Goal: Task Accomplishment & Management: Complete application form

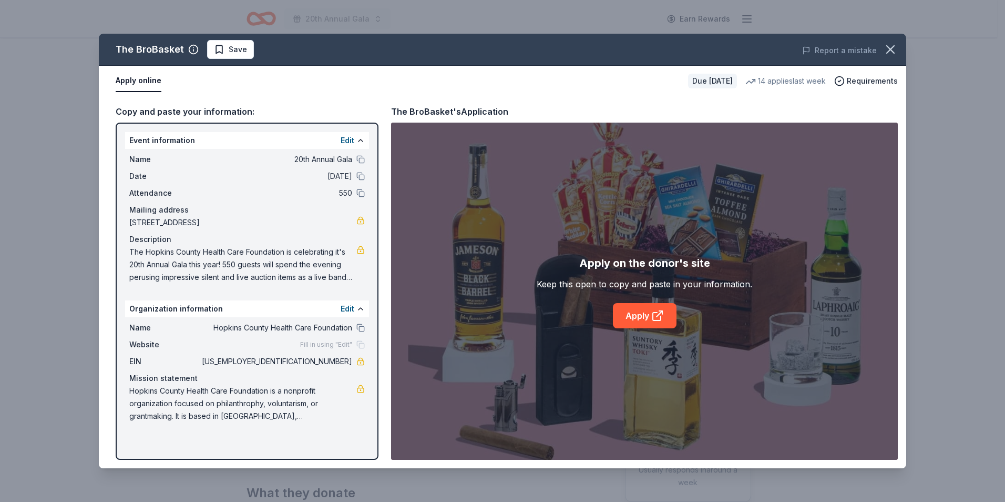
scroll to position [53, 0]
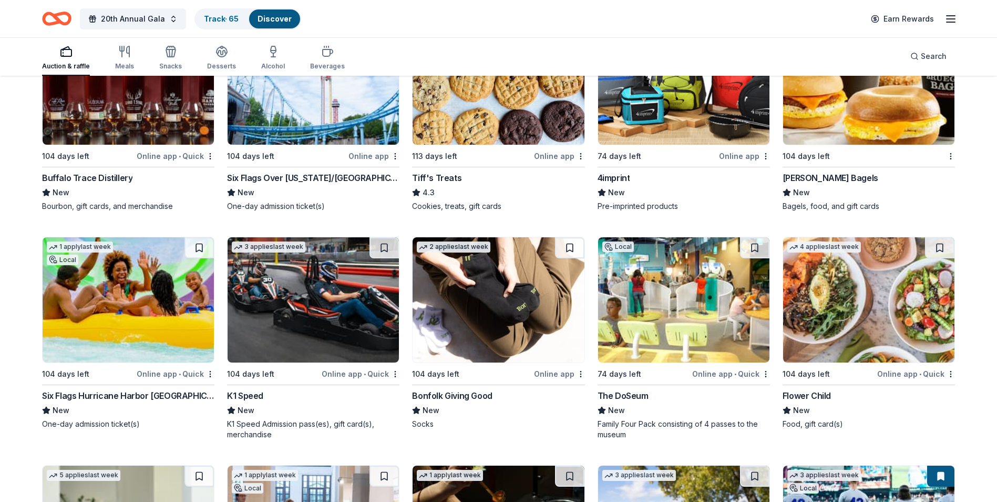
scroll to position [2748, 0]
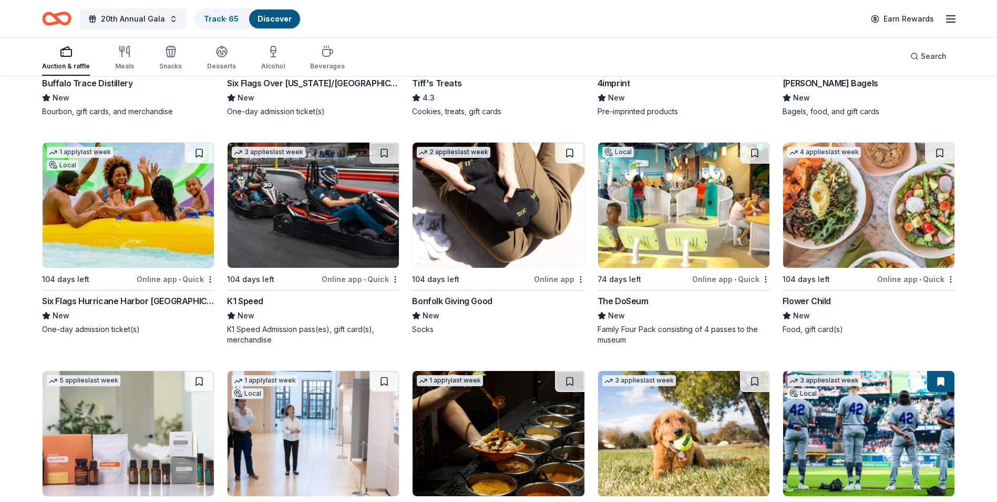
click at [291, 248] on img at bounding box center [313, 204] width 171 height 125
click at [112, 223] on img at bounding box center [128, 204] width 171 height 125
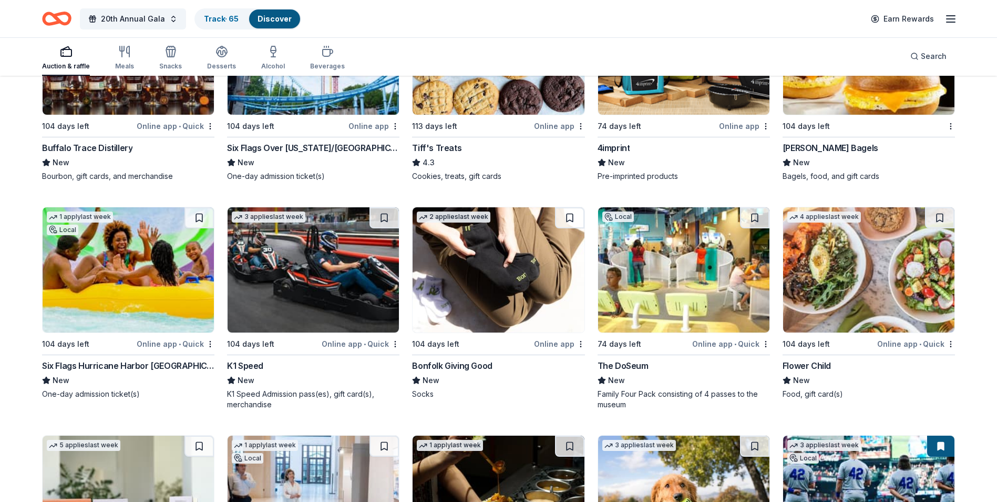
scroll to position [2538, 0]
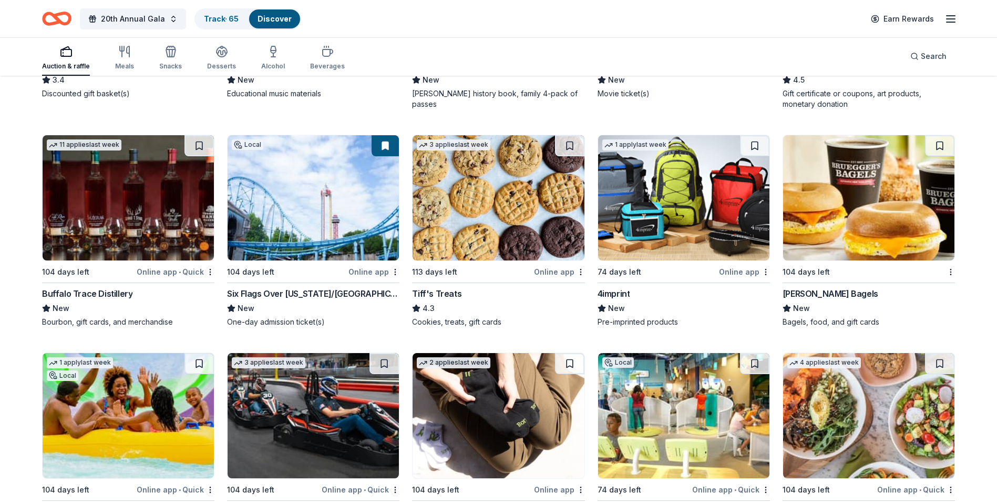
click at [313, 222] on img at bounding box center [313, 197] width 171 height 125
click at [155, 214] on img at bounding box center [128, 197] width 171 height 125
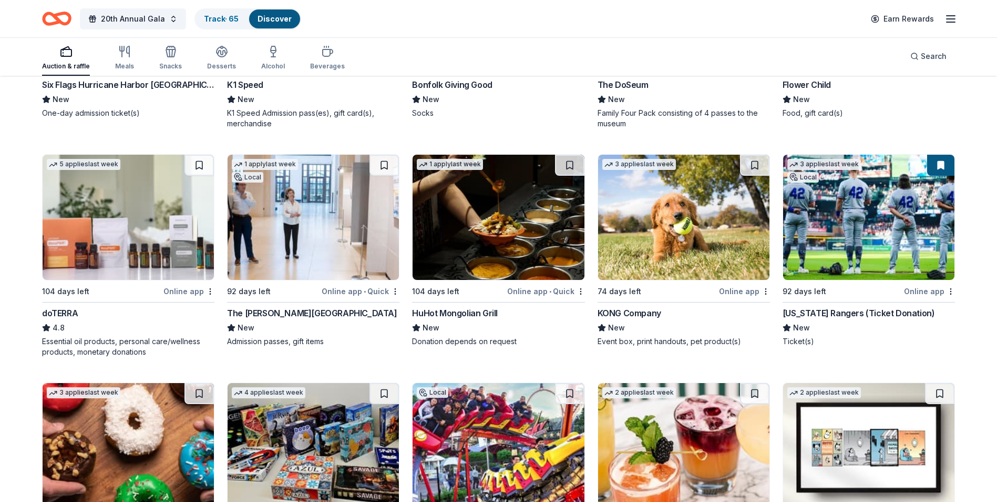
scroll to position [2951, 0]
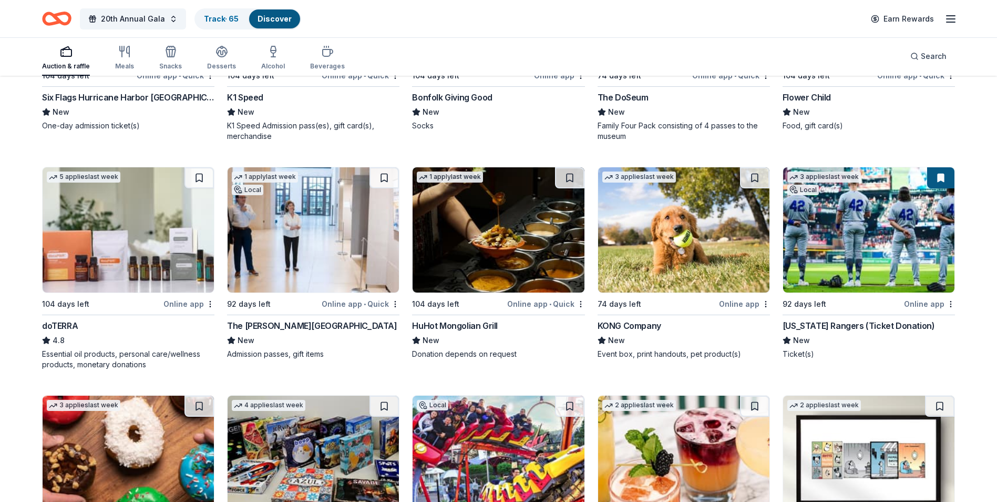
click at [851, 264] on img at bounding box center [868, 229] width 171 height 125
click at [287, 254] on img at bounding box center [313, 229] width 171 height 125
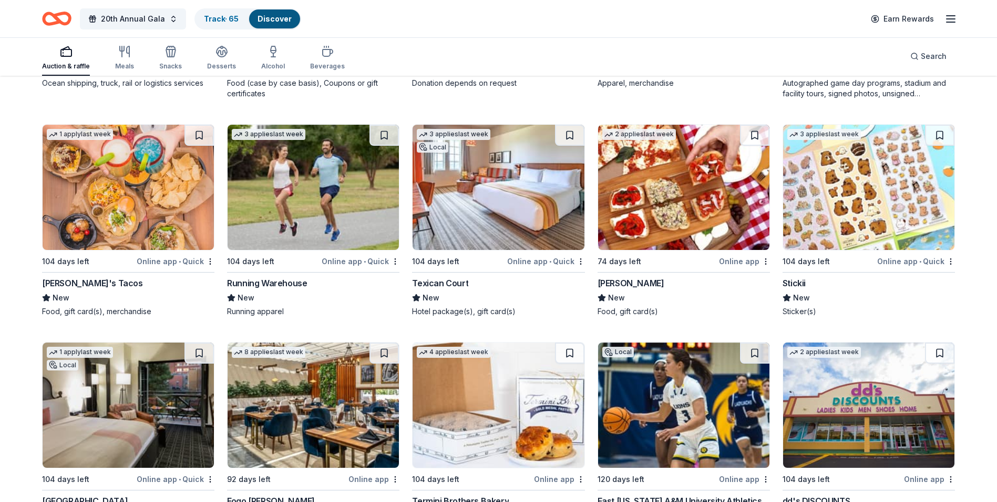
scroll to position [4001, 0]
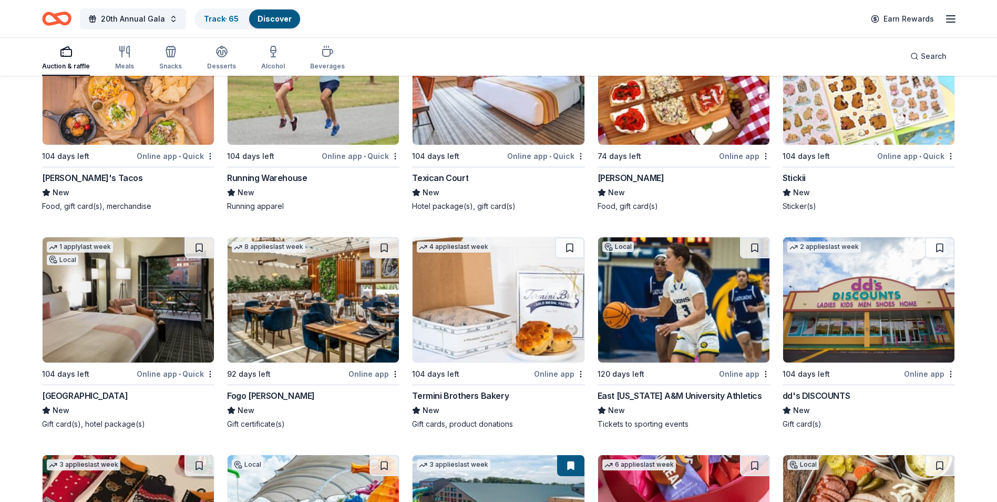
click at [297, 323] on img at bounding box center [313, 299] width 171 height 125
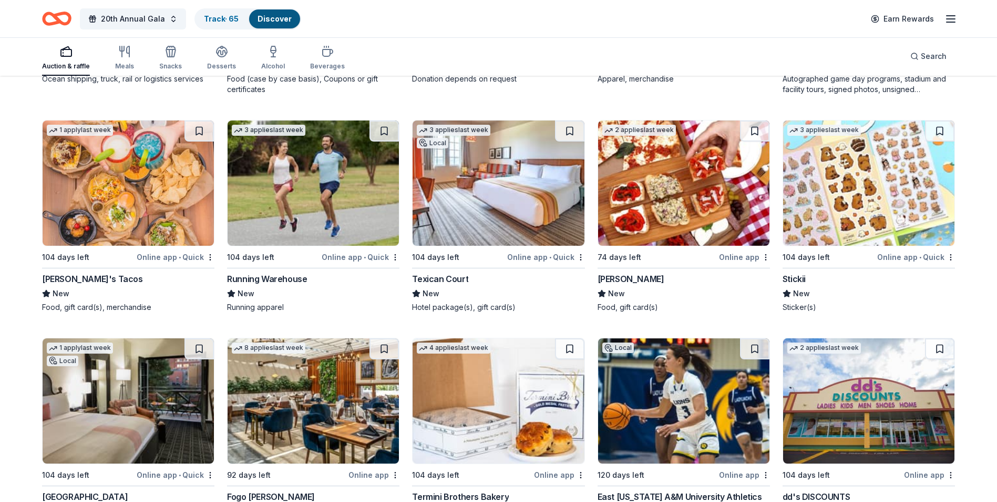
scroll to position [3896, 0]
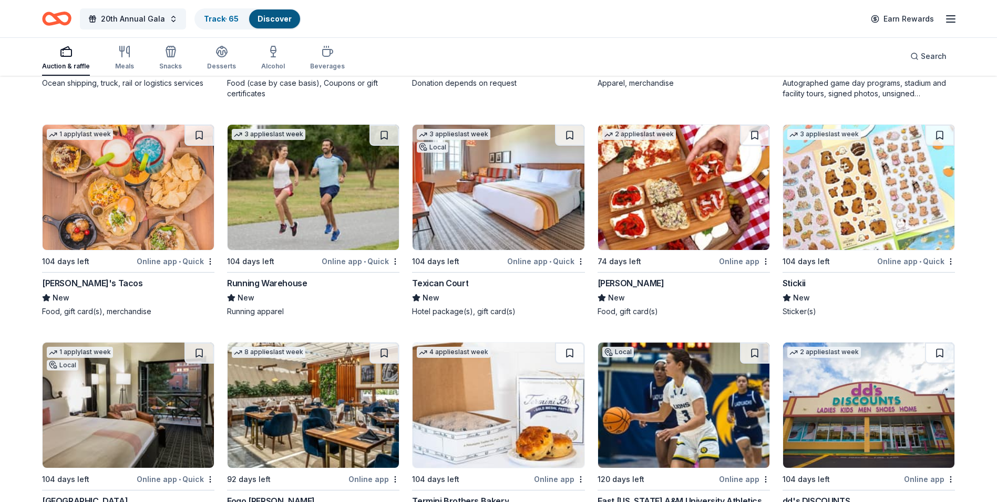
click at [492, 197] on img at bounding box center [498, 187] width 171 height 125
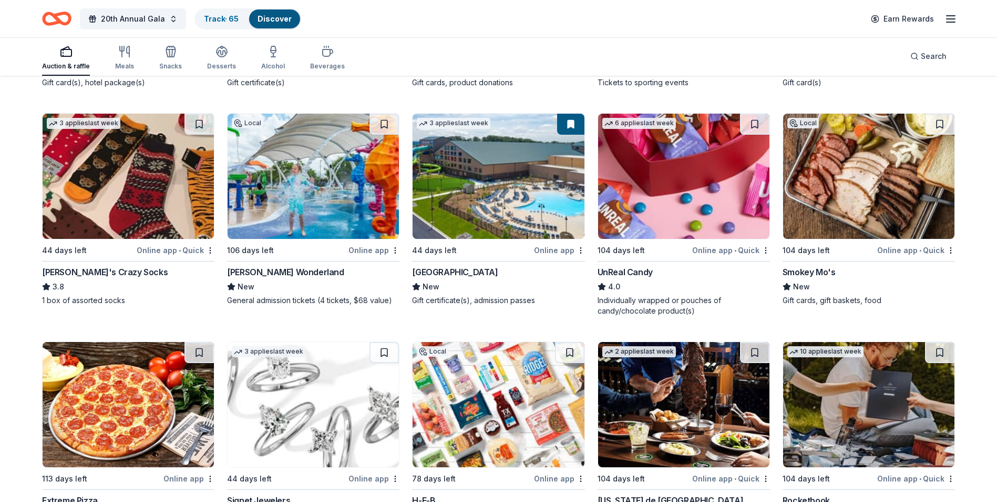
scroll to position [4315, 0]
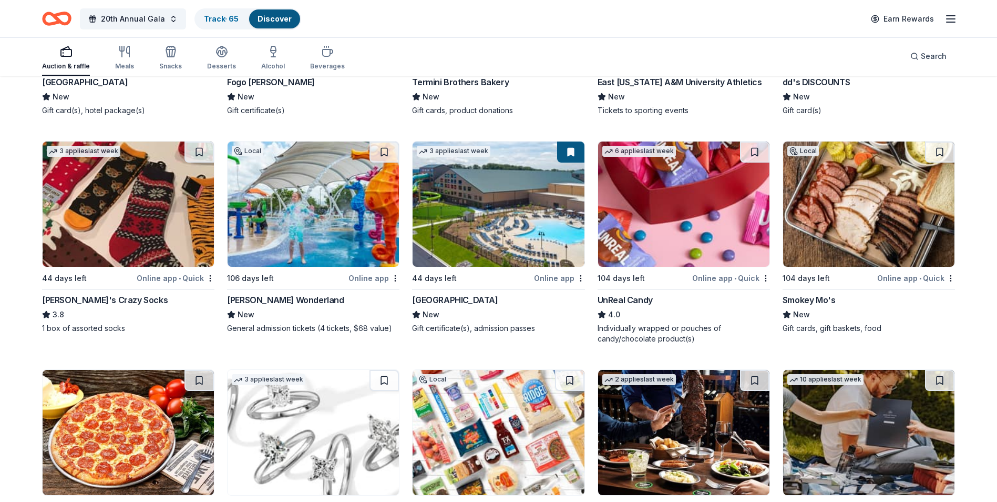
drag, startPoint x: 517, startPoint y: 226, endPoint x: 571, endPoint y: 235, distance: 55.0
click at [517, 226] on img at bounding box center [498, 203] width 171 height 125
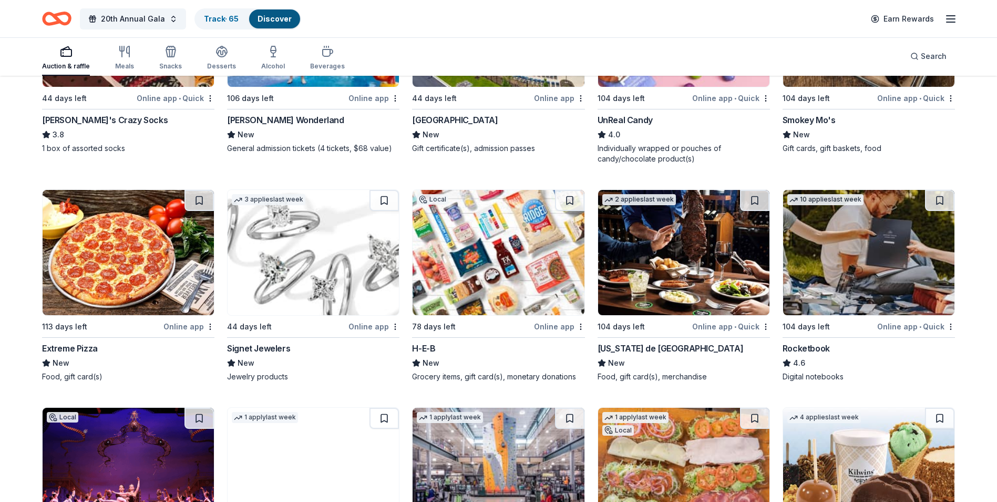
scroll to position [4525, 0]
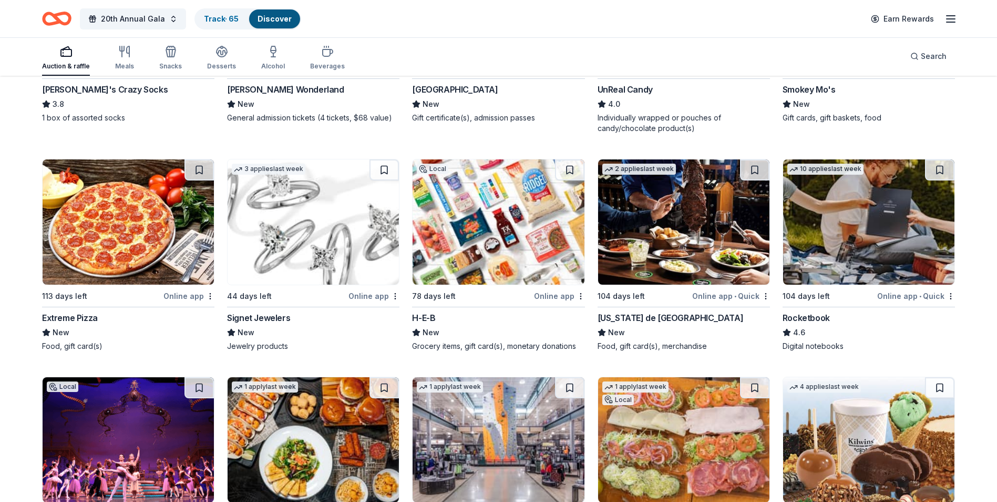
click at [333, 240] on img at bounding box center [313, 221] width 171 height 125
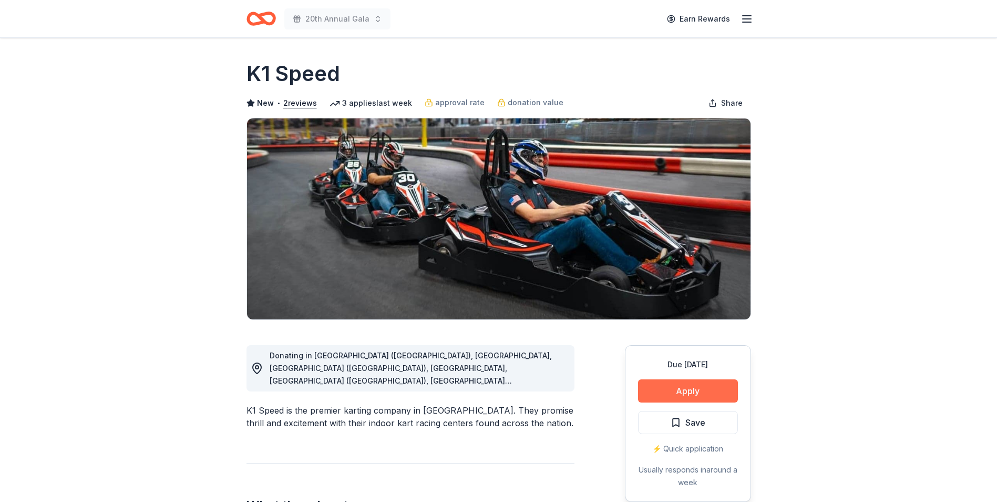
click at [676, 388] on button "Apply" at bounding box center [688, 390] width 100 height 23
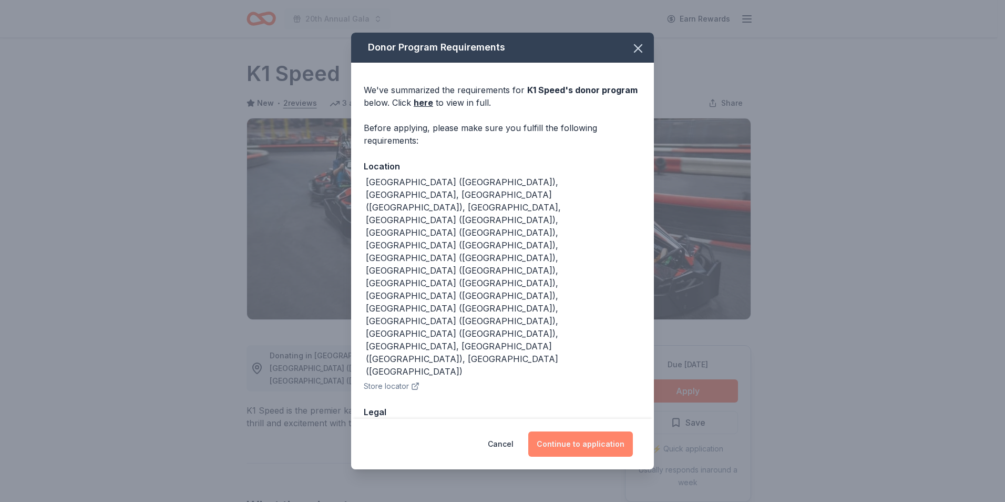
click at [567, 431] on button "Continue to application" at bounding box center [580, 443] width 105 height 25
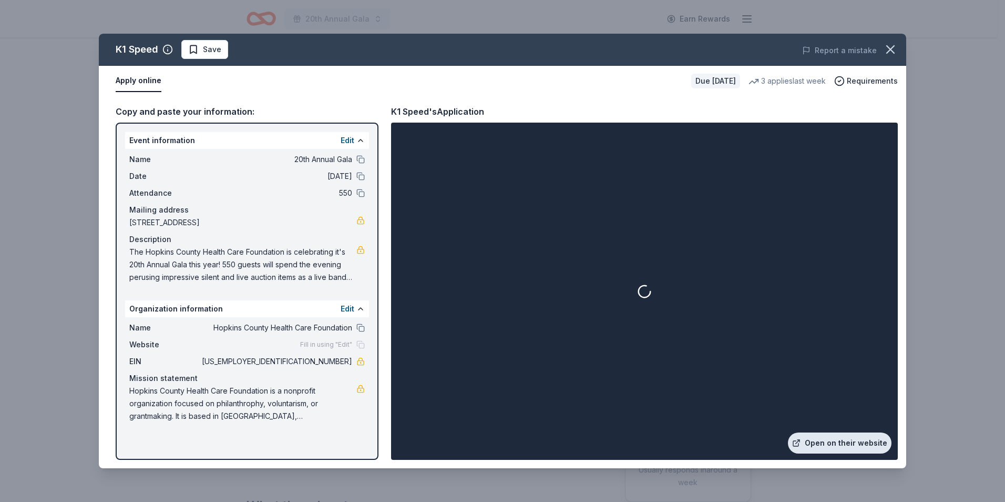
click at [844, 442] on link "Open on their website" at bounding box center [840, 442] width 104 height 21
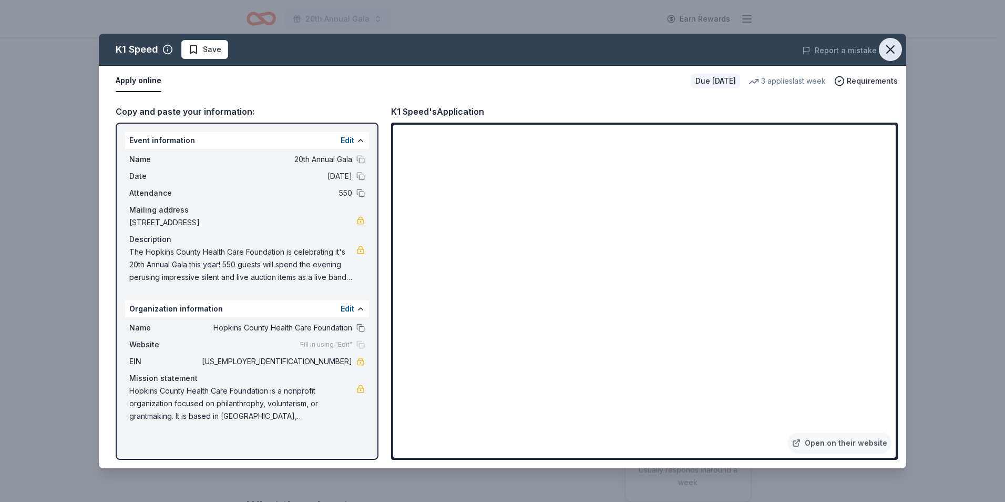
click at [890, 49] on icon "button" at bounding box center [890, 49] width 7 height 7
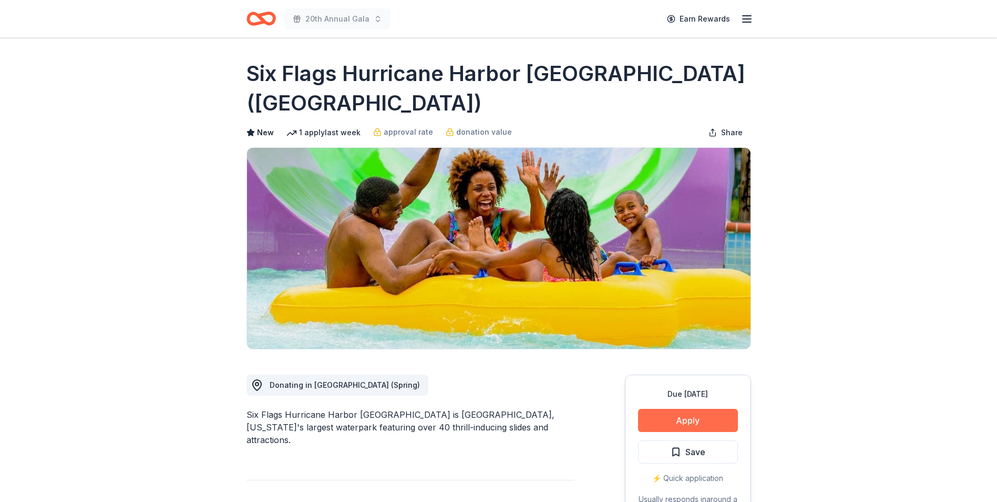
click at [700, 409] on button "Apply" at bounding box center [688, 420] width 100 height 23
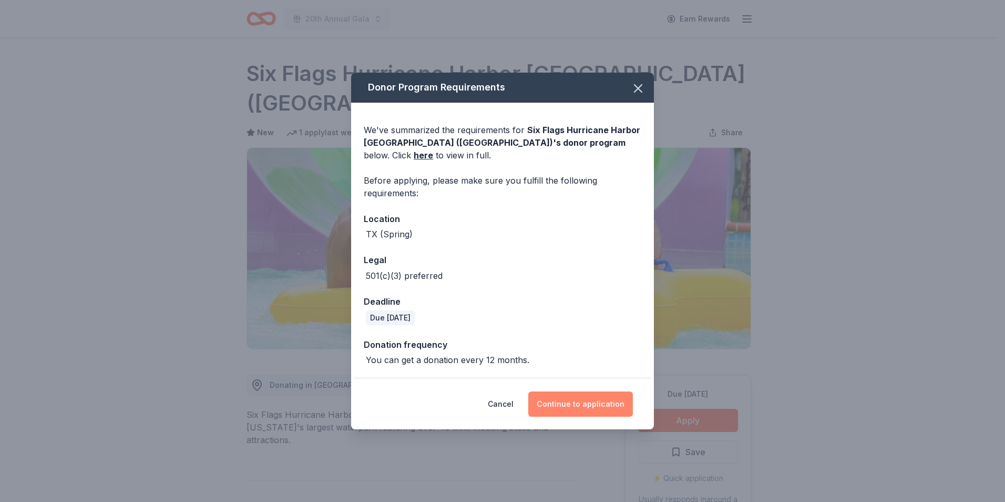
click at [580, 403] on button "Continue to application" at bounding box center [580, 403] width 105 height 25
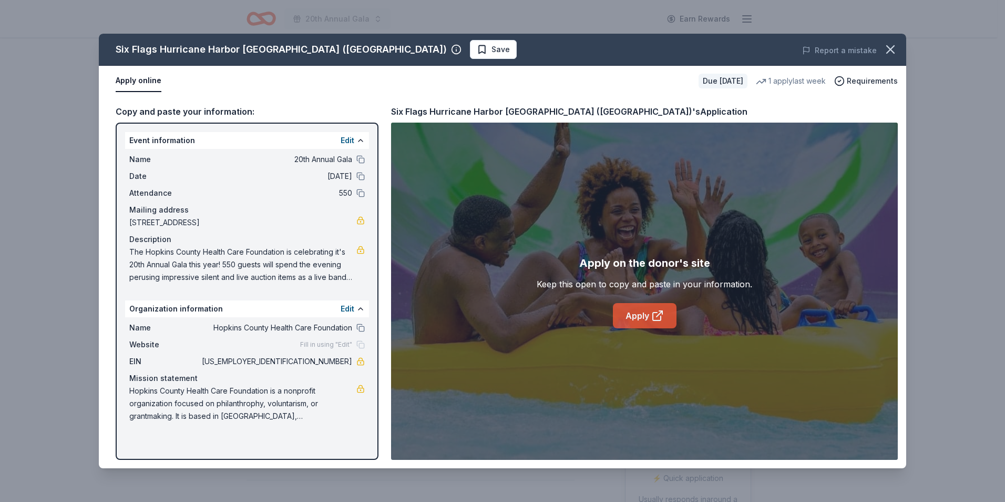
click at [661, 319] on icon at bounding box center [657, 315] width 13 height 13
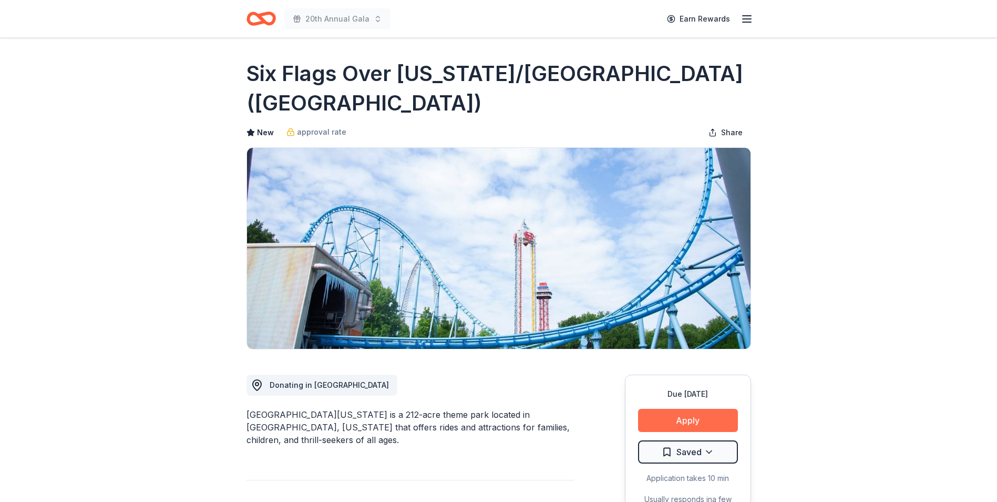
click at [715, 422] on button "Apply" at bounding box center [688, 420] width 100 height 23
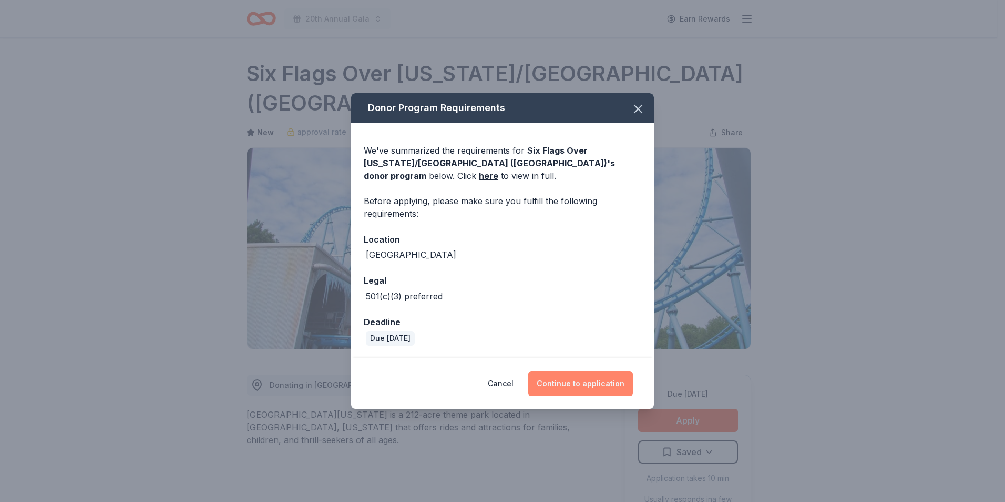
click at [590, 376] on button "Continue to application" at bounding box center [580, 383] width 105 height 25
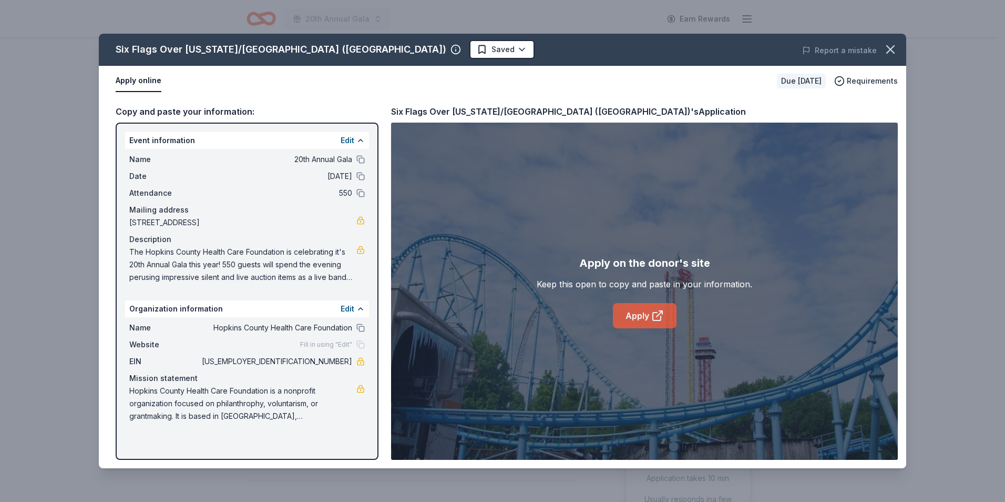
click at [639, 315] on link "Apply" at bounding box center [645, 315] width 64 height 25
click at [180, 6] on div "Six Flags Over Texas/Hurricane Harbor (Arlington) Saved Report a mistake Apply …" at bounding box center [502, 251] width 1005 height 502
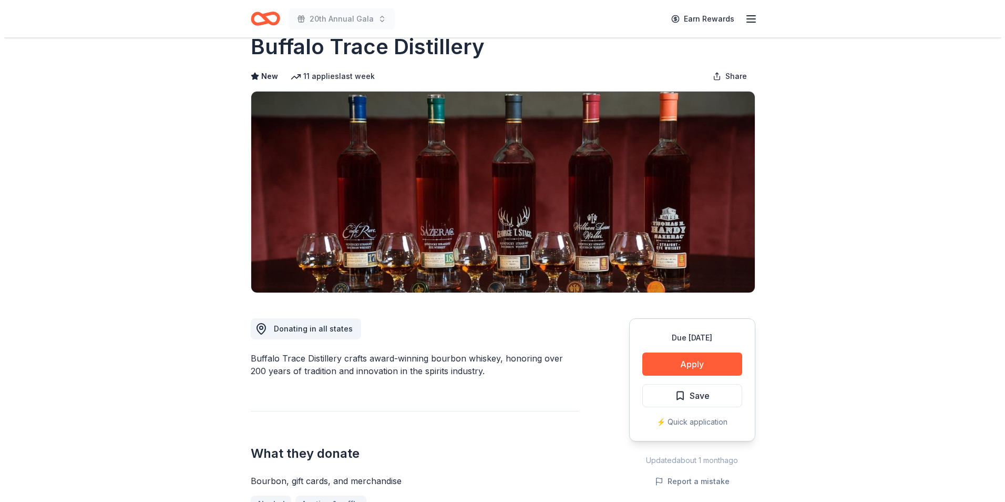
scroll to position [53, 0]
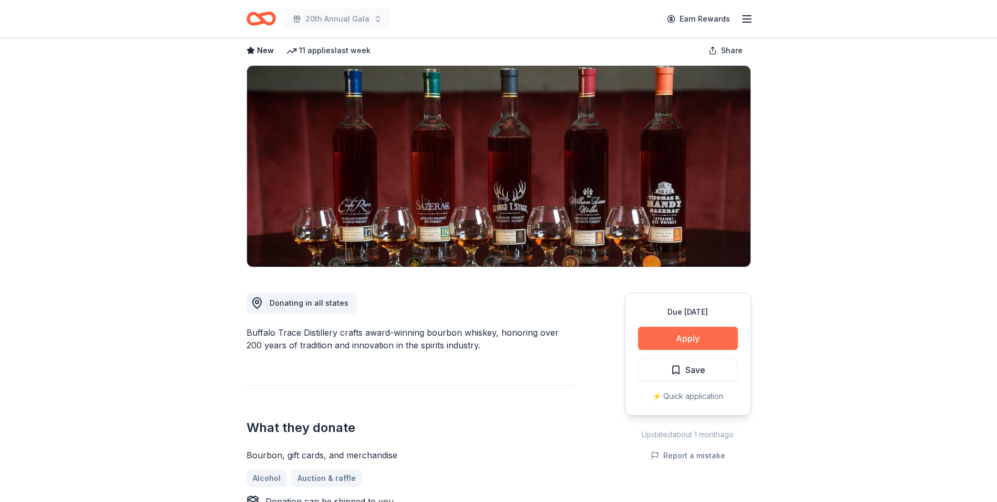
click at [700, 339] on button "Apply" at bounding box center [688, 338] width 100 height 23
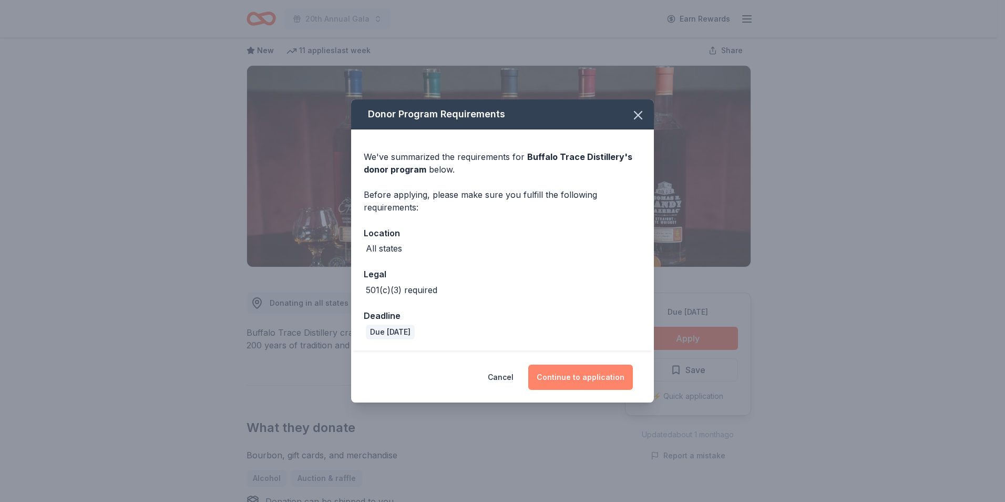
click at [591, 379] on button "Continue to application" at bounding box center [580, 376] width 105 height 25
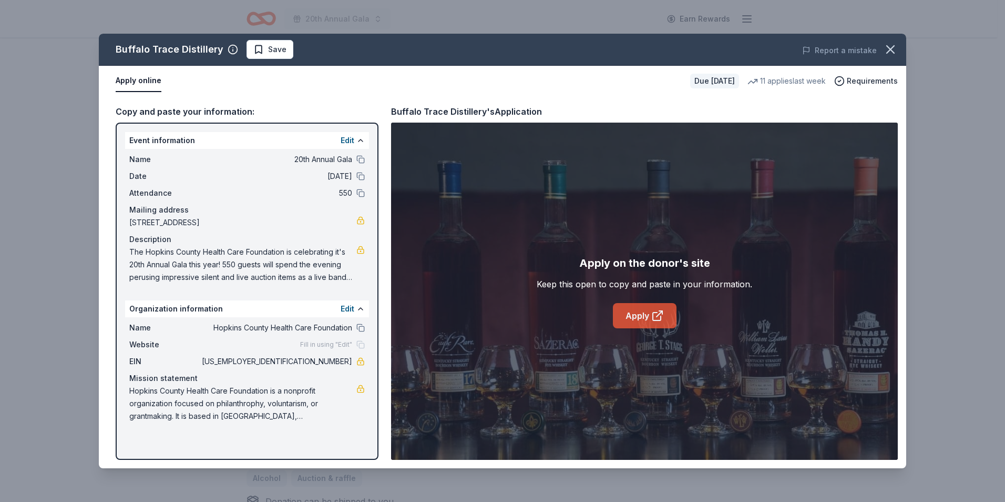
click at [627, 318] on link "Apply" at bounding box center [645, 315] width 64 height 25
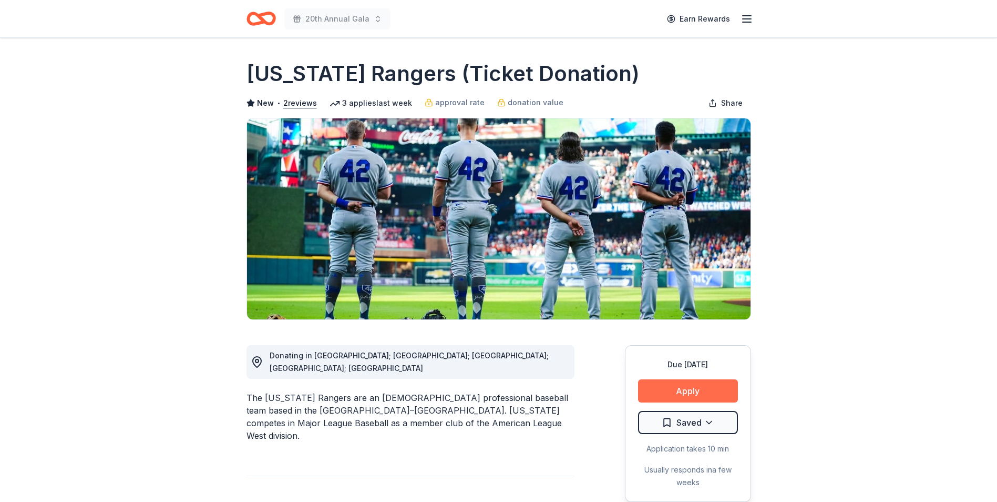
click at [684, 387] on button "Apply" at bounding box center [688, 390] width 100 height 23
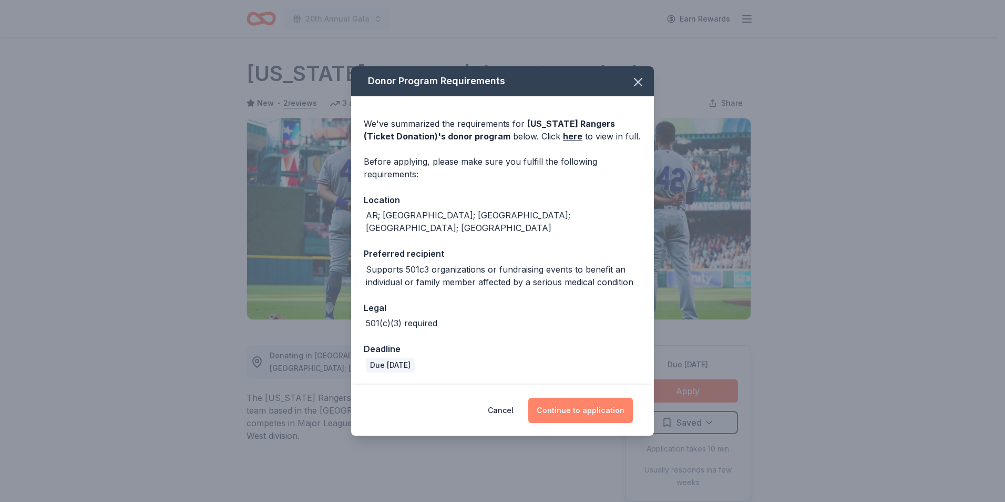
click at [589, 407] on button "Continue to application" at bounding box center [580, 410] width 105 height 25
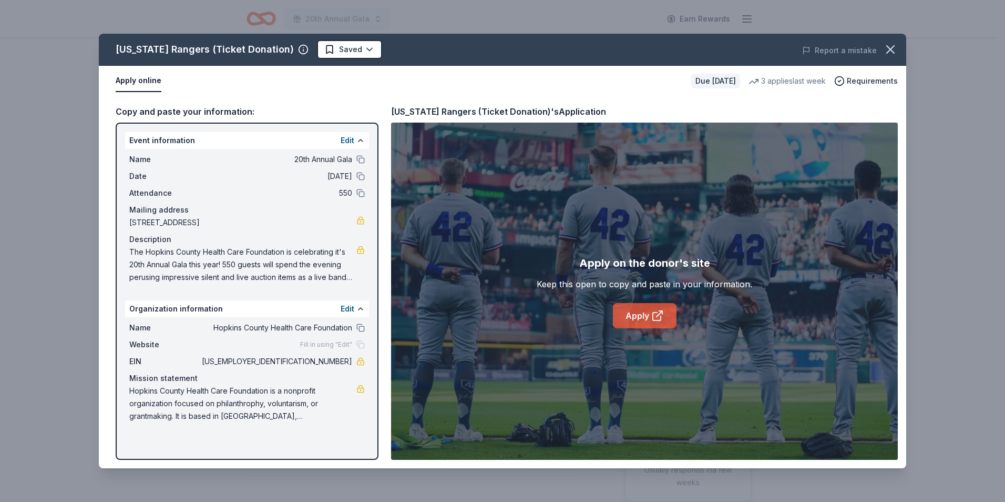
click at [669, 308] on link "Apply" at bounding box center [645, 315] width 64 height 25
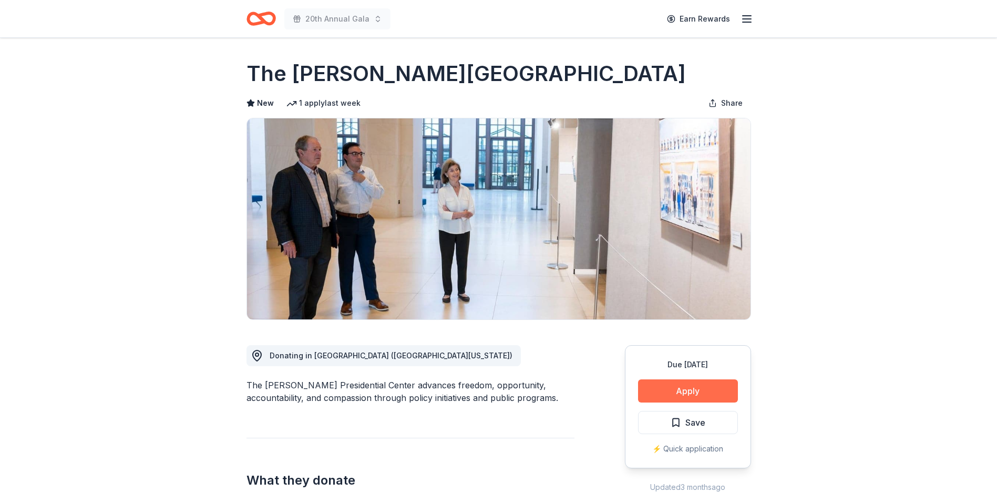
click at [715, 392] on button "Apply" at bounding box center [688, 390] width 100 height 23
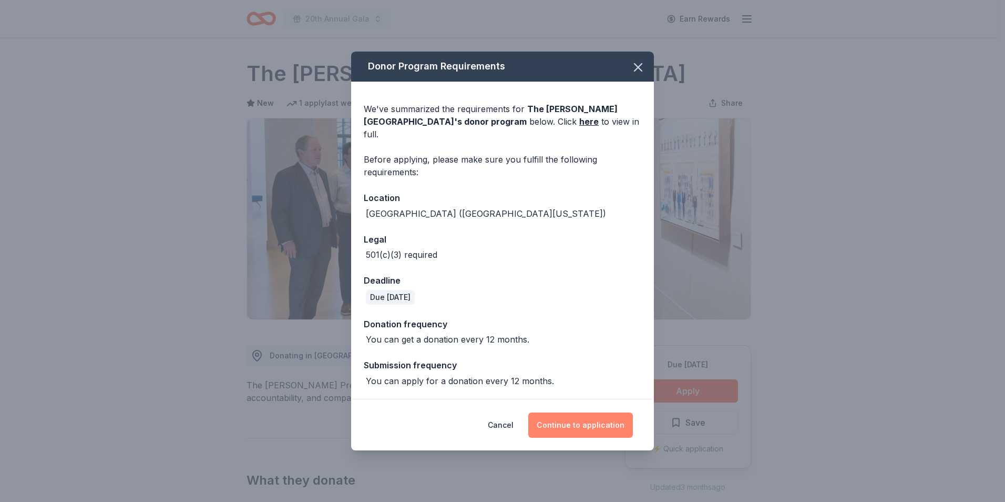
click at [578, 421] on button "Continue to application" at bounding box center [580, 424] width 105 height 25
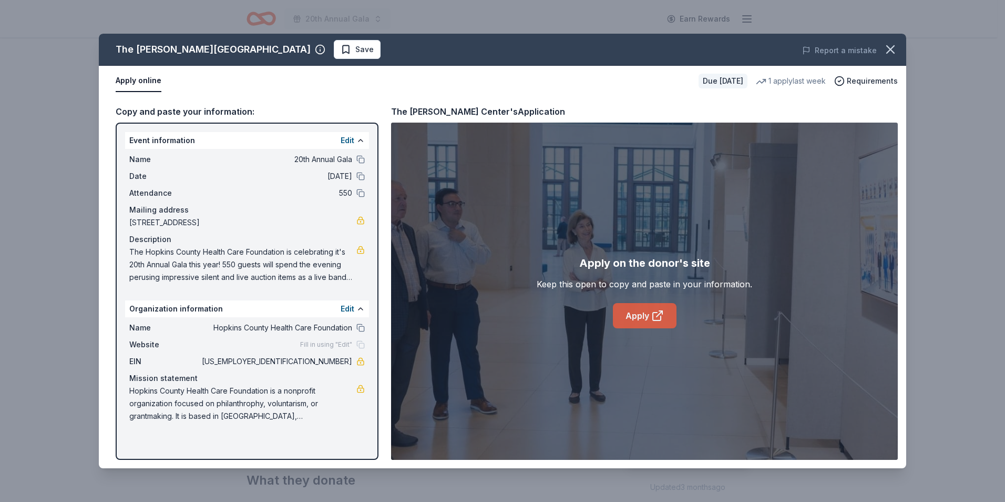
click at [633, 314] on link "Apply" at bounding box center [645, 315] width 64 height 25
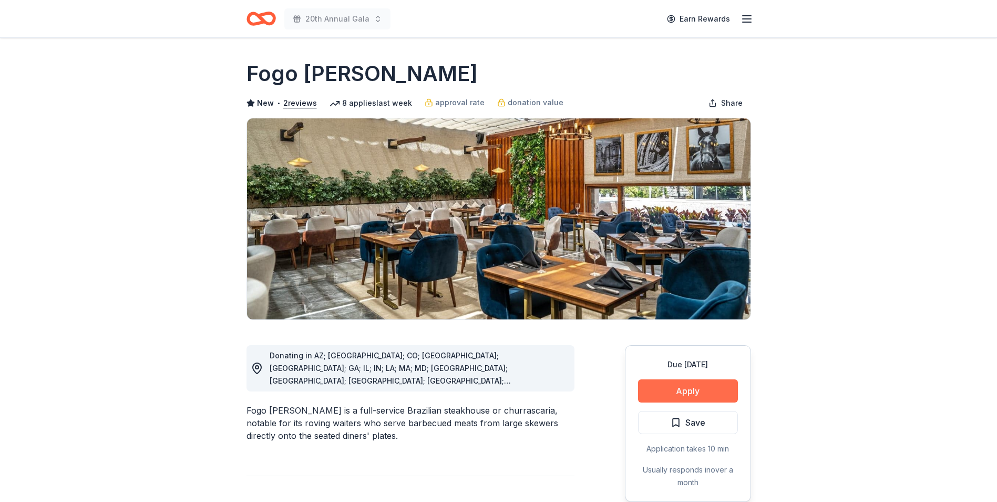
click at [702, 394] on button "Apply" at bounding box center [688, 390] width 100 height 23
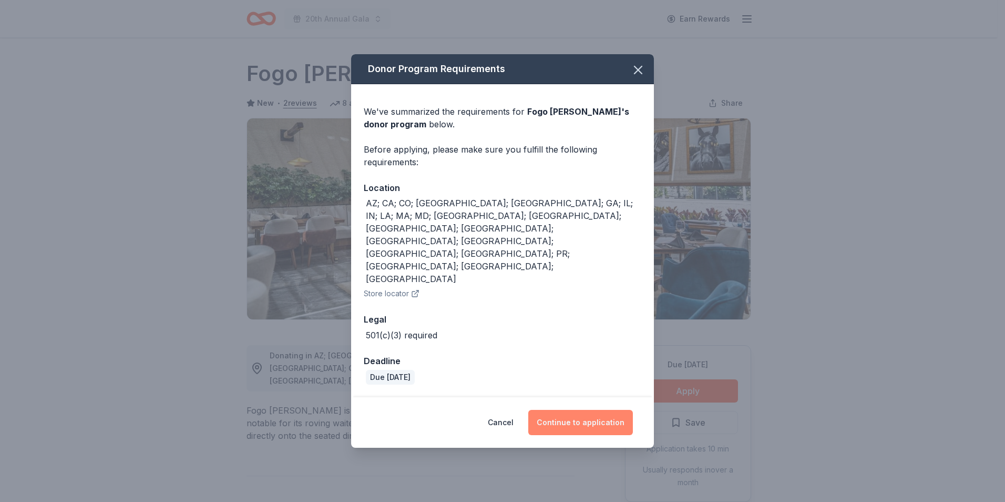
click at [616, 410] on button "Continue to application" at bounding box center [580, 422] width 105 height 25
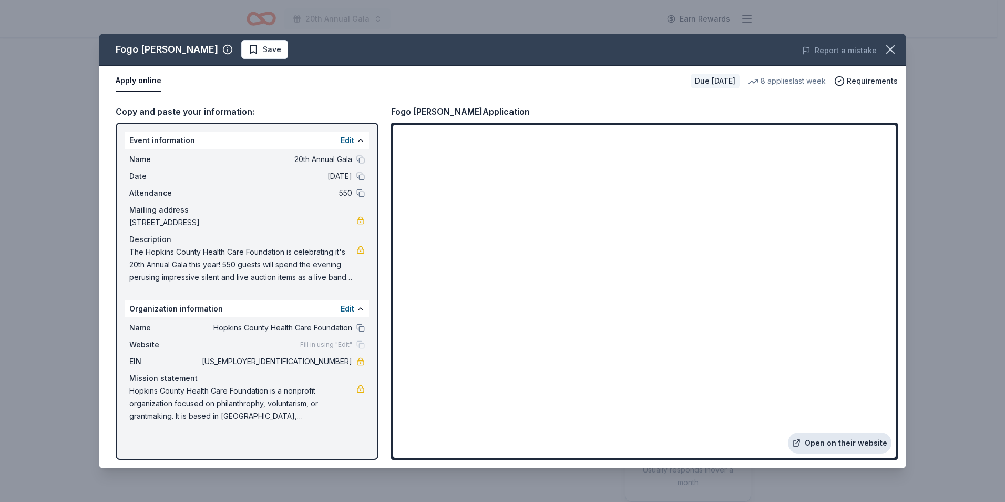
click at [830, 437] on link "Open on their website" at bounding box center [840, 442] width 104 height 21
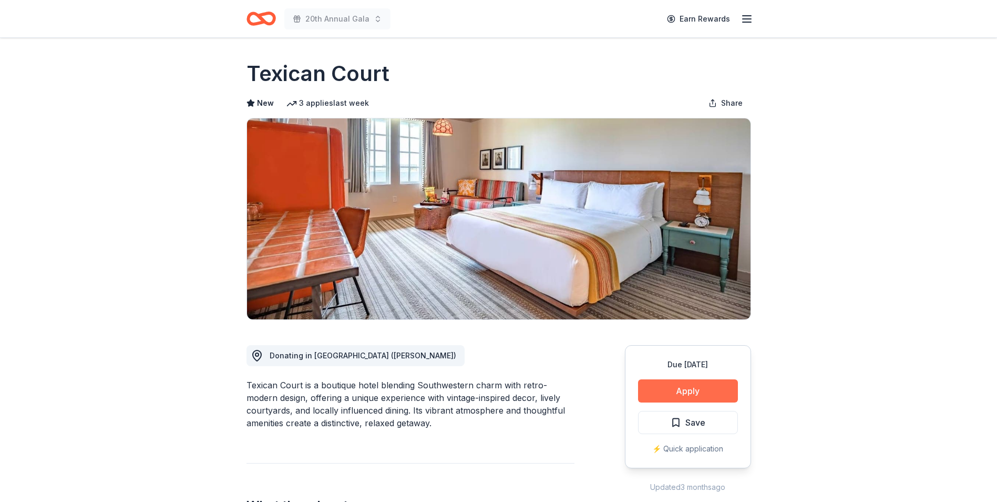
click at [680, 388] on button "Apply" at bounding box center [688, 390] width 100 height 23
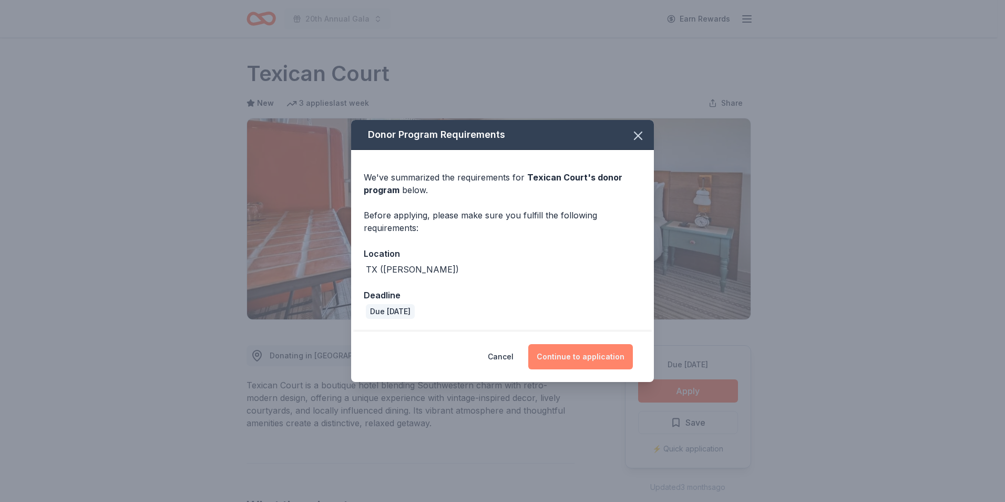
click at [598, 355] on button "Continue to application" at bounding box center [580, 356] width 105 height 25
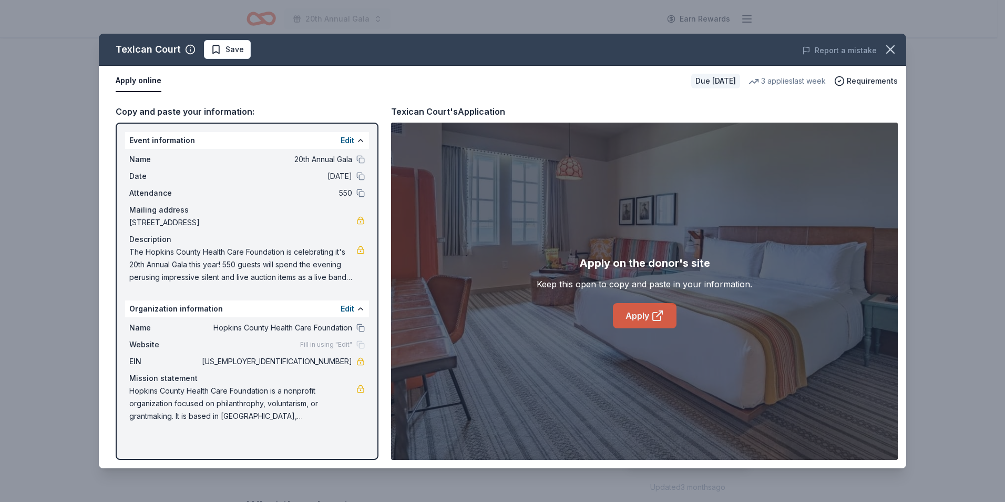
click at [647, 319] on link "Apply" at bounding box center [645, 315] width 64 height 25
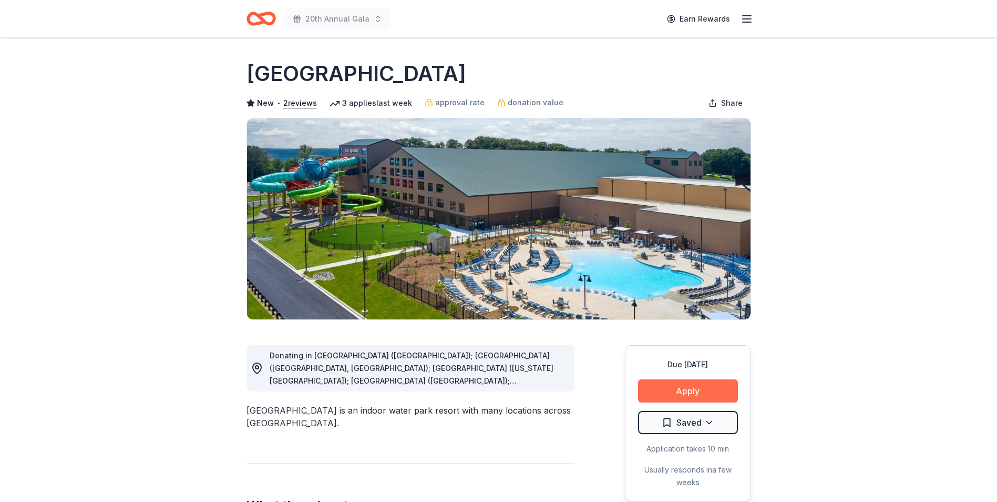
click at [680, 386] on button "Apply" at bounding box center [688, 390] width 100 height 23
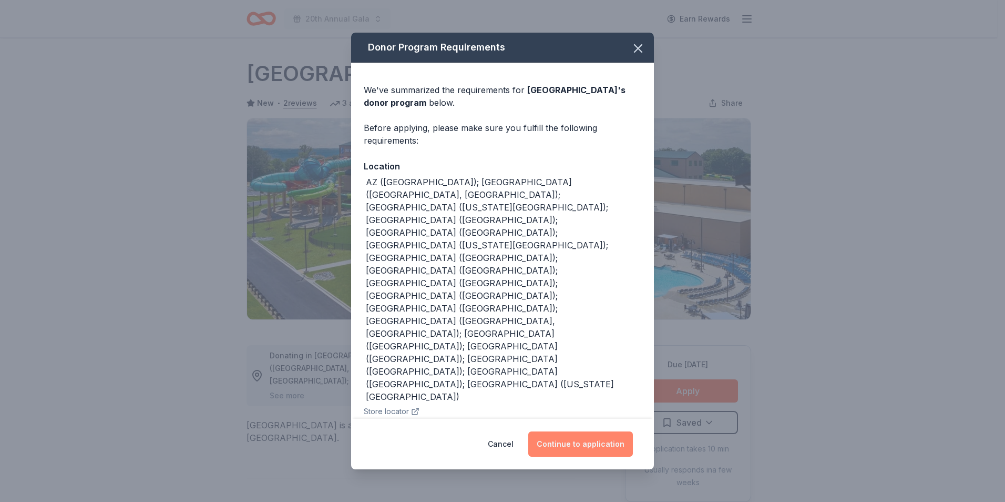
click at [607, 435] on button "Continue to application" at bounding box center [580, 443] width 105 height 25
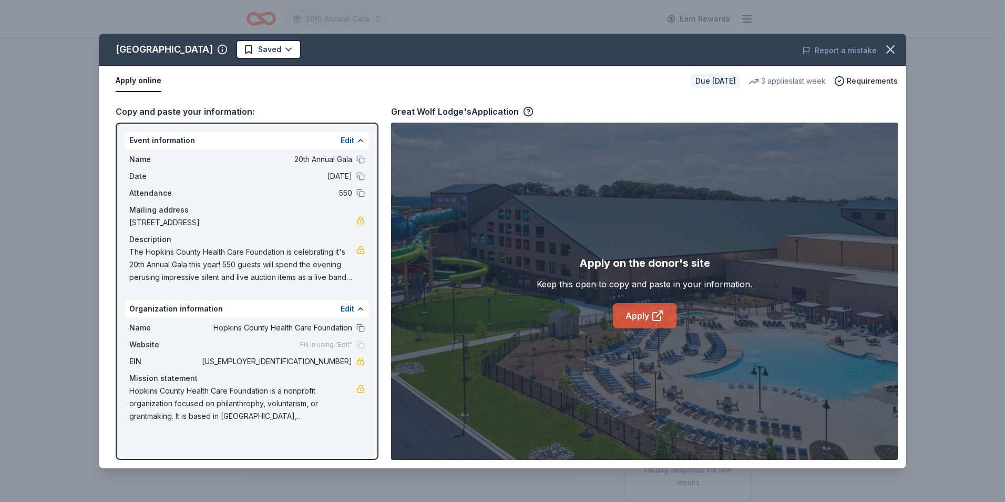
click at [649, 320] on link "Apply" at bounding box center [645, 315] width 64 height 25
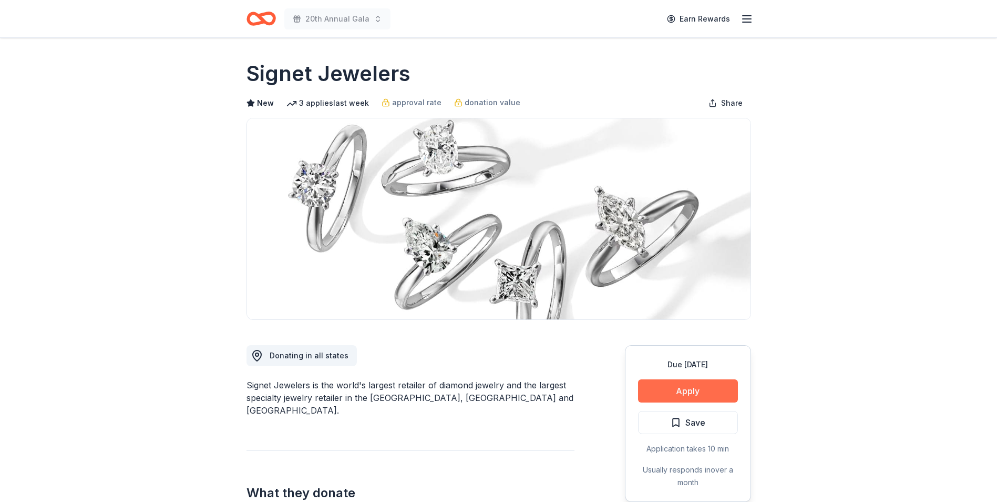
click at [691, 392] on button "Apply" at bounding box center [688, 390] width 100 height 23
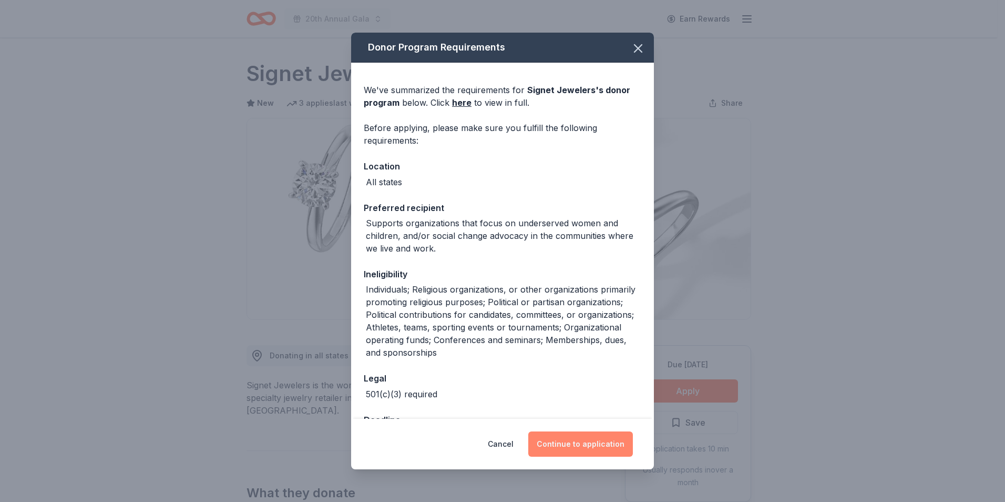
click at [582, 451] on button "Continue to application" at bounding box center [580, 443] width 105 height 25
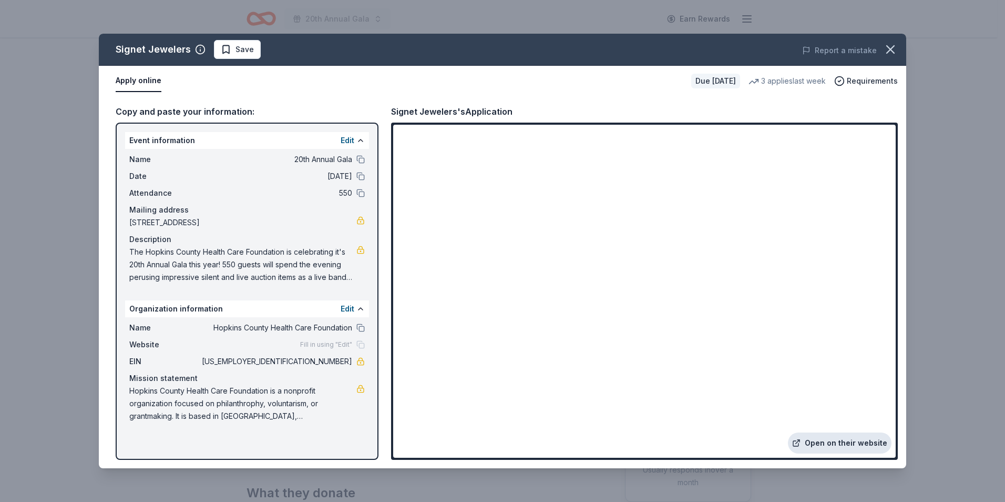
click at [837, 446] on link "Open on their website" at bounding box center [840, 442] width 104 height 21
